Goal: Task Accomplishment & Management: Manage account settings

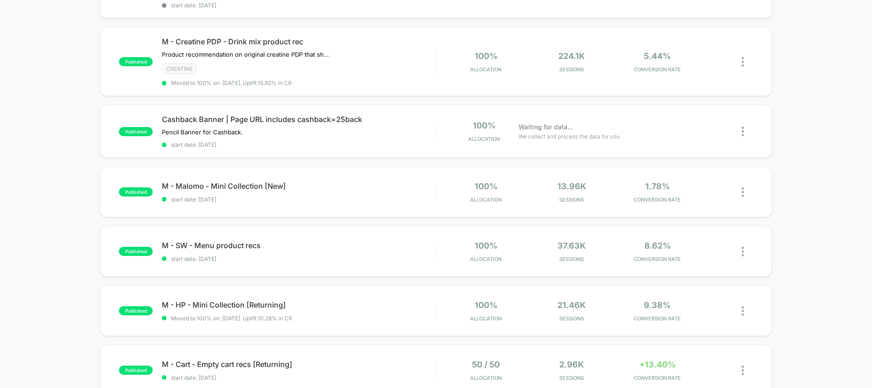
scroll to position [213, 0]
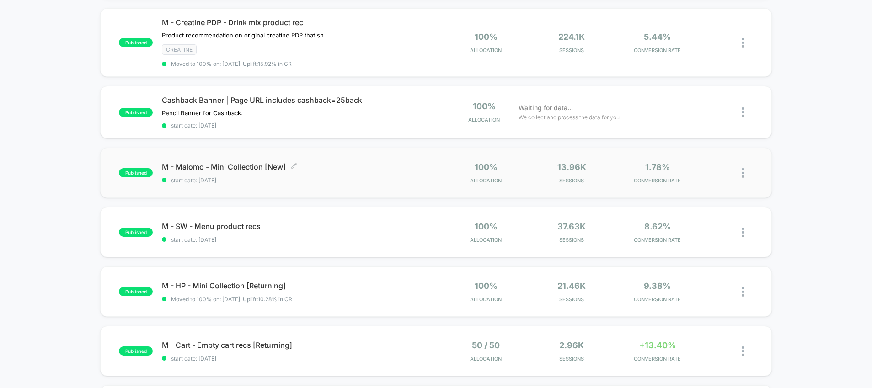
click at [271, 171] on span "M - Malomo - Mini Collection [New] Click to edit experience details" at bounding box center [298, 166] width 273 height 9
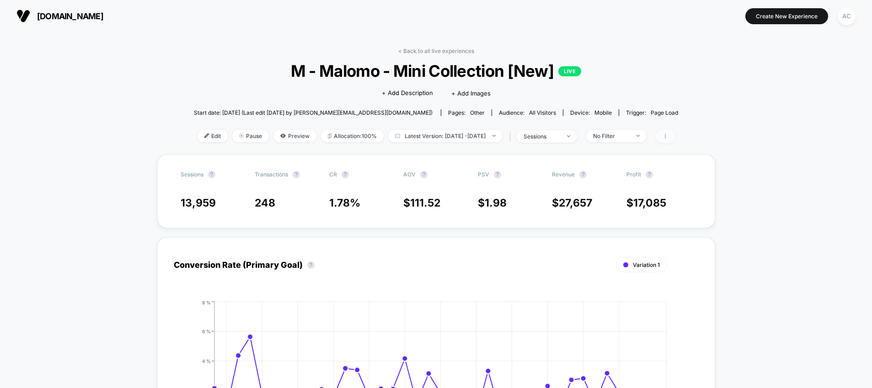
click at [675, 142] on span at bounding box center [665, 136] width 19 height 13
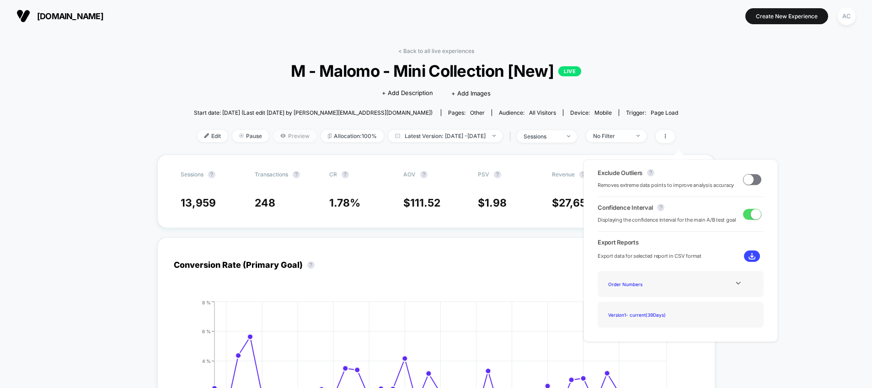
click at [280, 142] on span "Preview" at bounding box center [294, 136] width 43 height 12
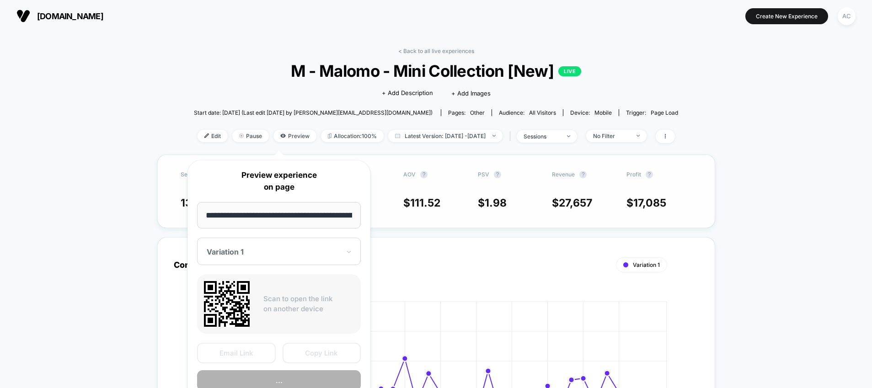
scroll to position [0, 51]
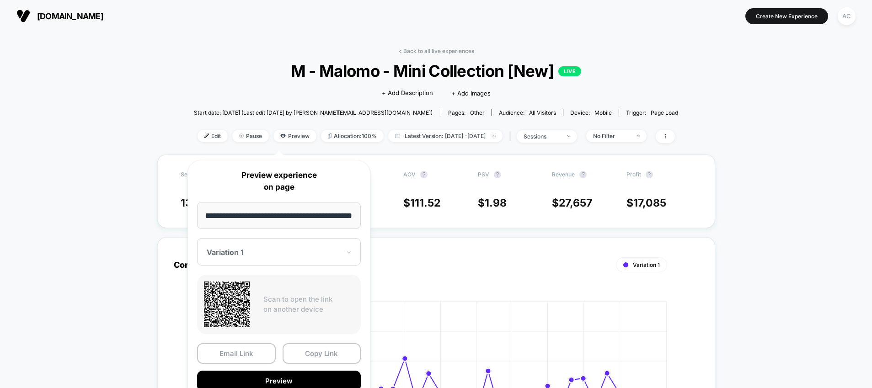
click at [330, 216] on input "**********" at bounding box center [279, 215] width 164 height 27
click at [320, 352] on button "Copy Link" at bounding box center [322, 353] width 79 height 21
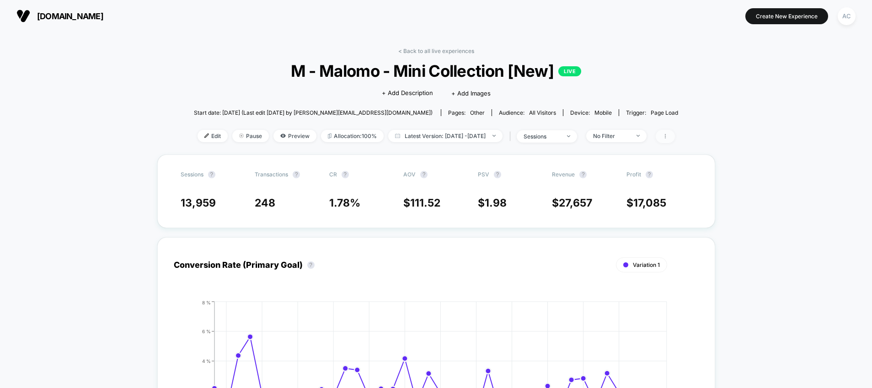
click at [668, 139] on icon at bounding box center [665, 136] width 5 height 5
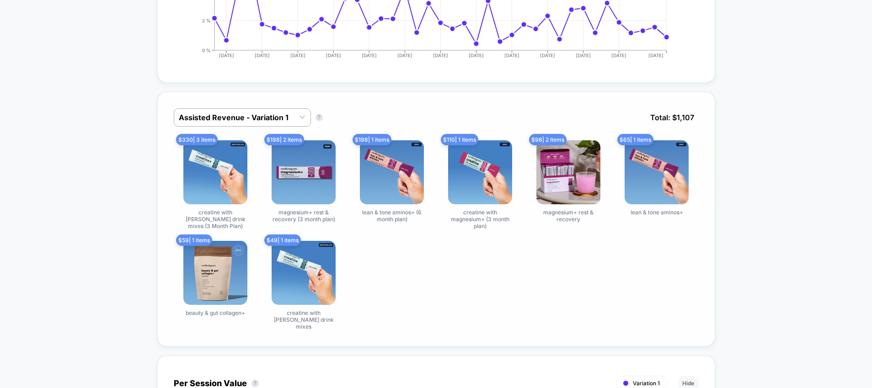
scroll to position [374, 0]
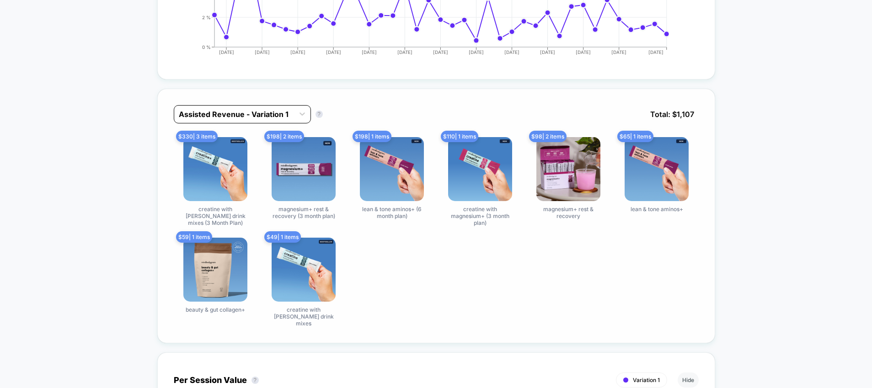
click at [263, 120] on div at bounding box center [234, 114] width 111 height 11
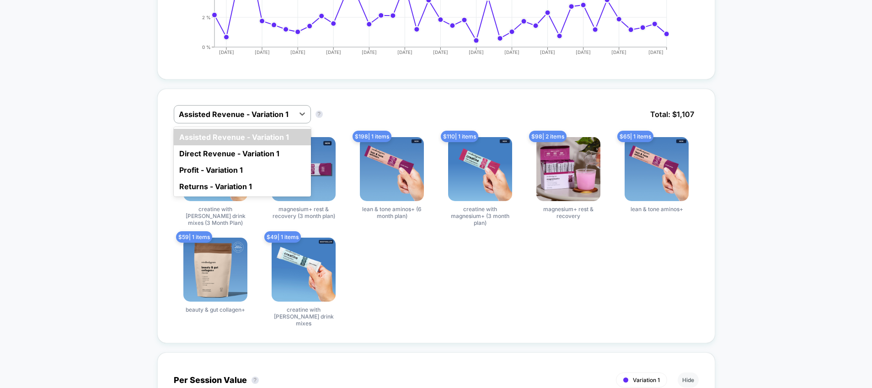
scroll to position [0, 0]
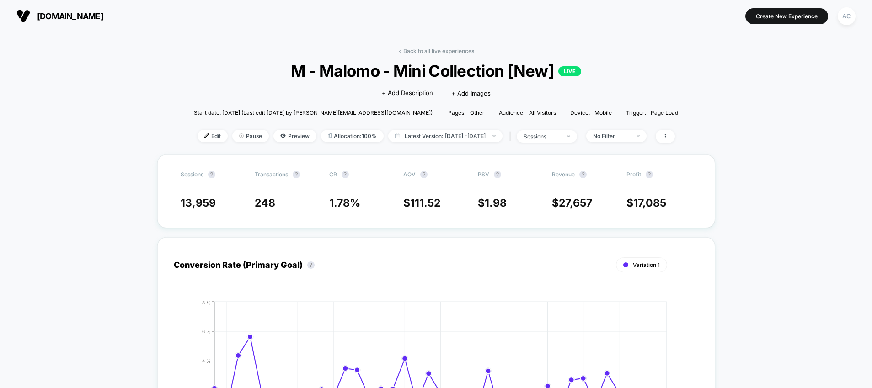
click at [664, 60] on div "< Back to all live experiences M - Malomo - Mini Collection [New] LIVE Click to…" at bounding box center [436, 101] width 484 height 107
click at [276, 142] on span "Preview" at bounding box center [294, 136] width 43 height 12
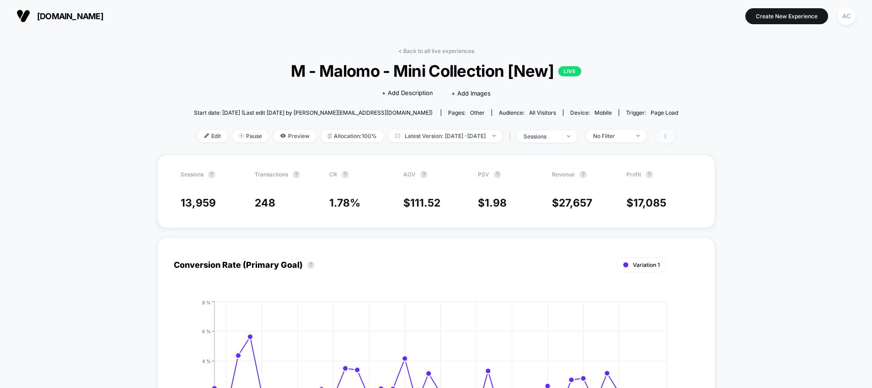
click at [675, 143] on span at bounding box center [665, 136] width 19 height 13
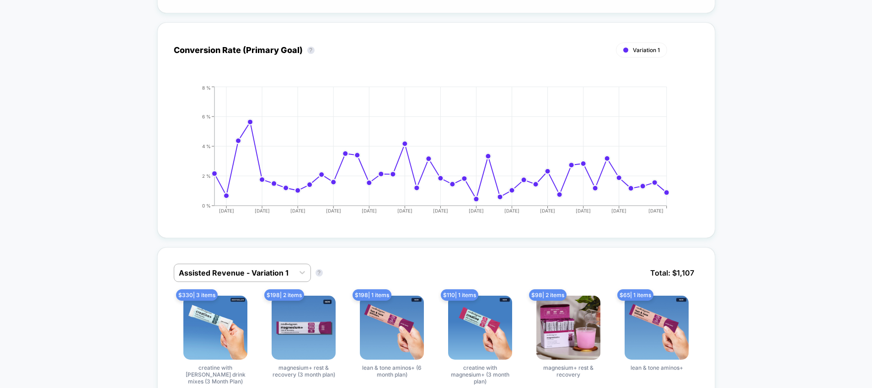
scroll to position [100, 0]
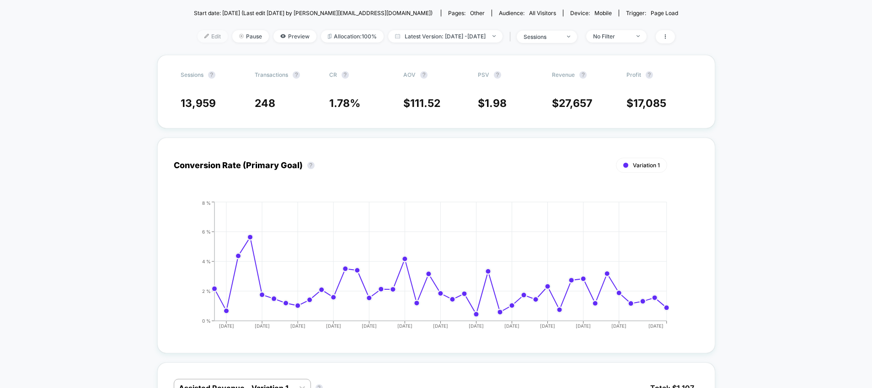
click at [198, 43] on span "Edit" at bounding box center [213, 36] width 30 height 12
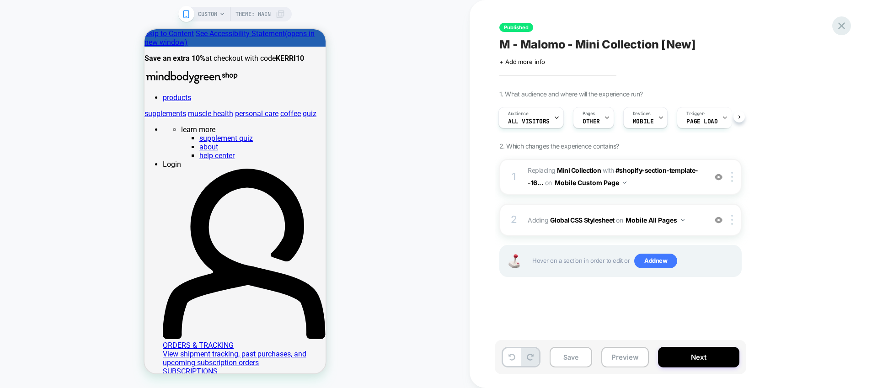
click at [839, 26] on icon at bounding box center [841, 26] width 12 height 12
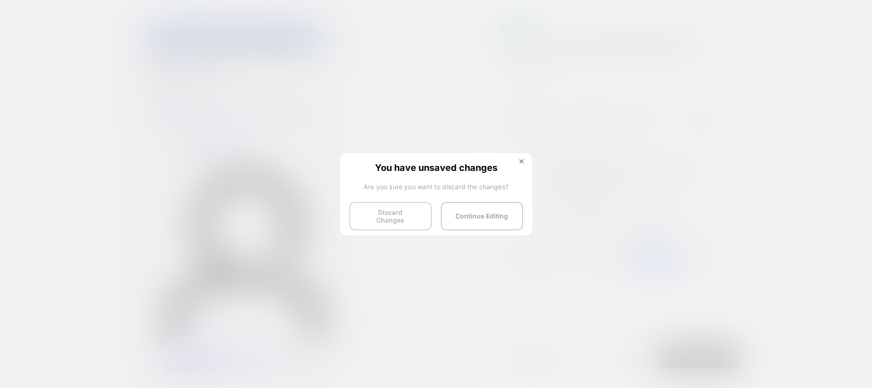
click at [406, 217] on button "Discard Changes" at bounding box center [390, 216] width 82 height 28
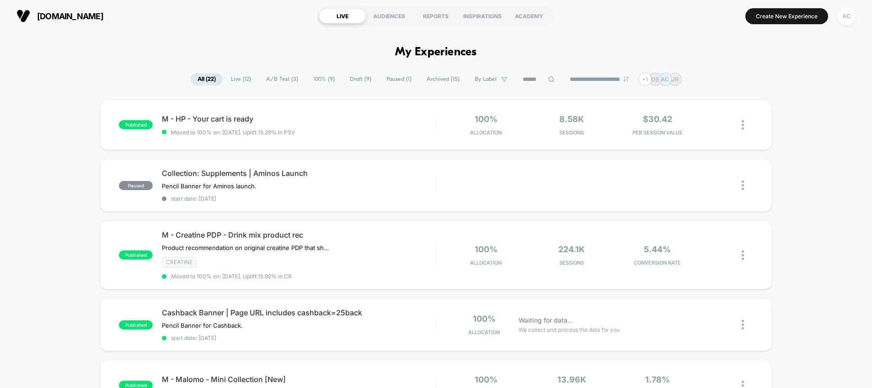
click at [852, 15] on div "AC" at bounding box center [847, 16] width 18 height 18
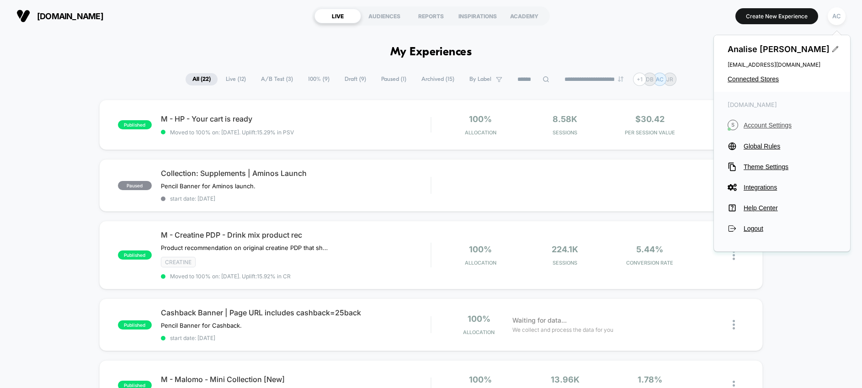
click at [766, 129] on span "Account Settings" at bounding box center [790, 125] width 93 height 7
